Goal: Navigation & Orientation: Go to known website

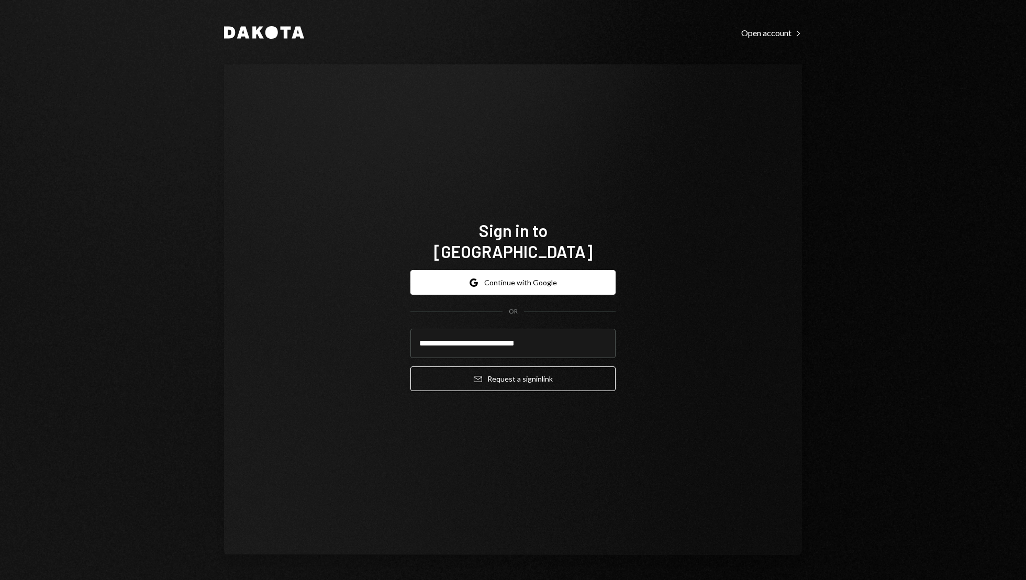
type input "**********"
click at [410, 366] on button "Email Request a sign in link" at bounding box center [512, 378] width 205 height 25
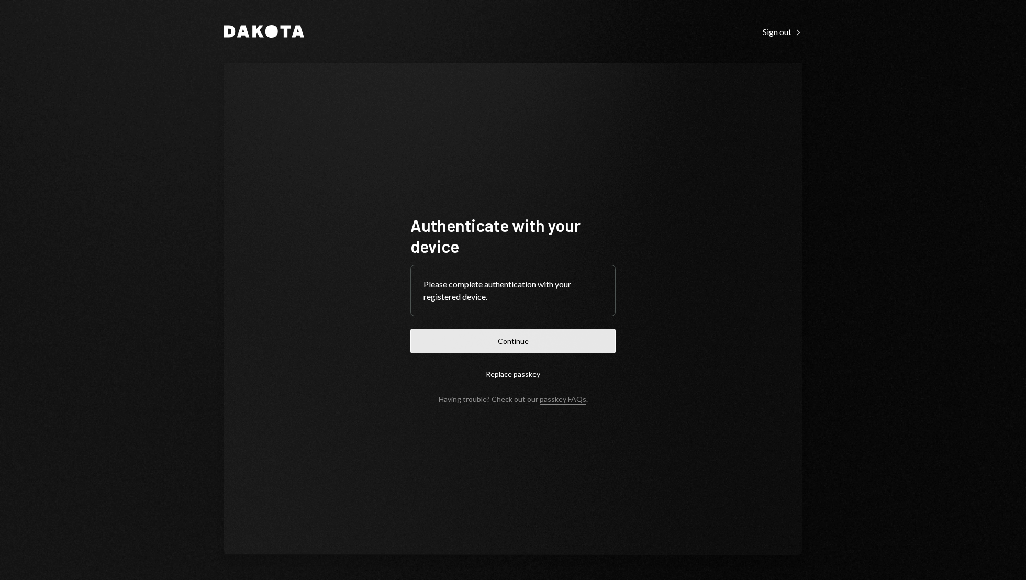
click at [516, 333] on button "Continue" at bounding box center [512, 341] width 205 height 25
